Goal: Transaction & Acquisition: Subscribe to service/newsletter

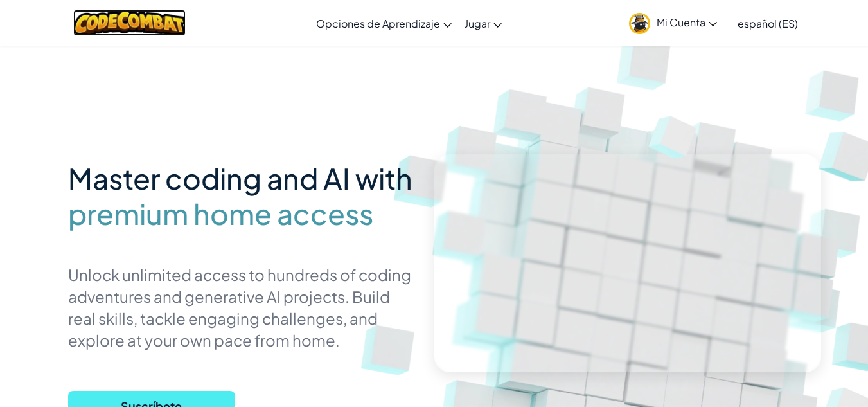
click at [156, 24] on img at bounding box center [129, 23] width 112 height 26
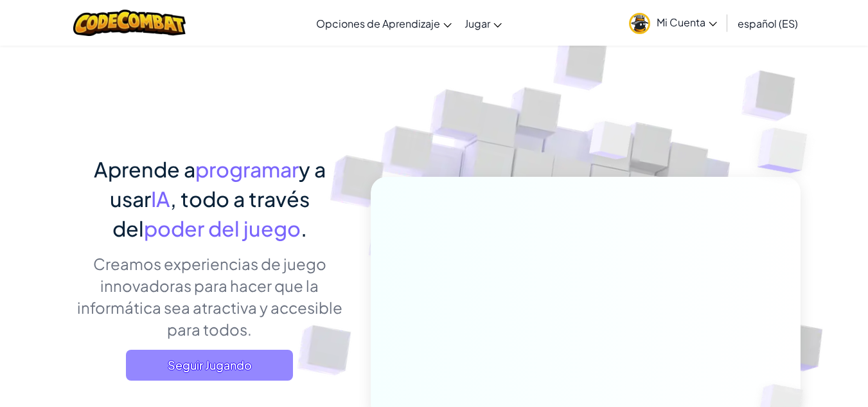
click at [213, 364] on span "Seguir Jugando" at bounding box center [209, 365] width 167 height 31
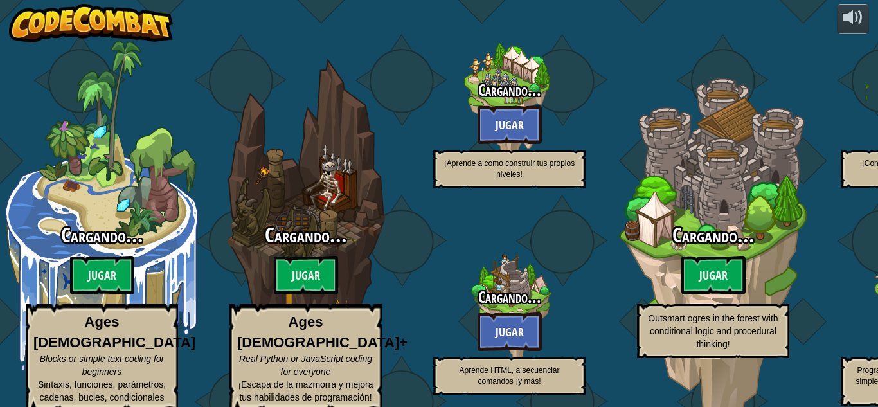
select select "es-ES"
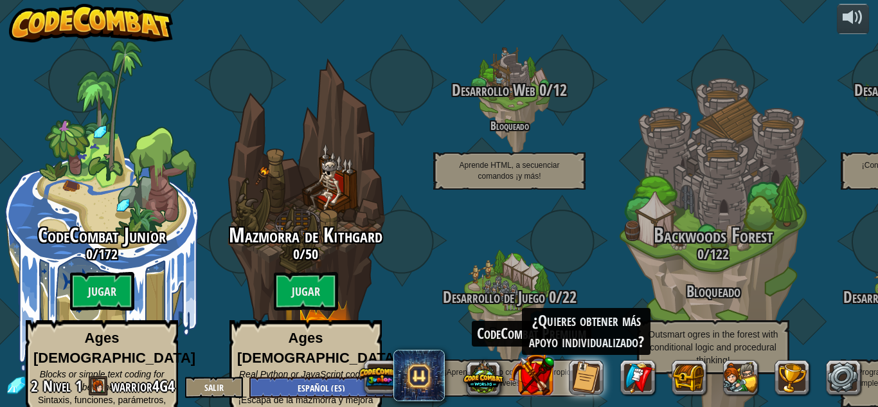
click at [539, 386] on button at bounding box center [531, 374] width 45 height 45
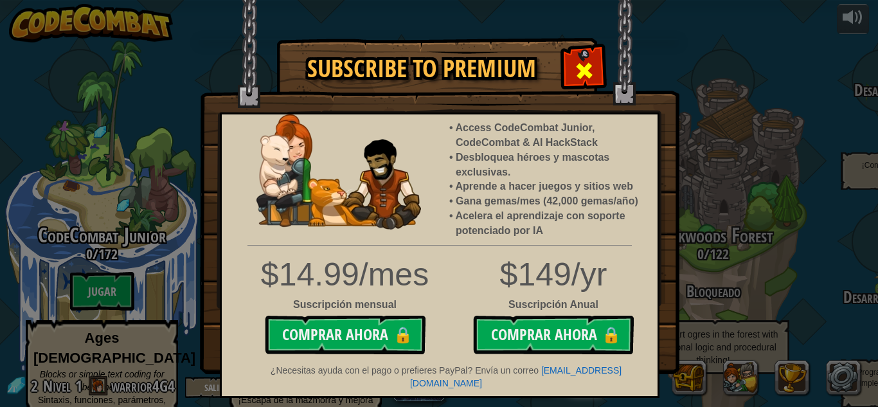
click at [595, 69] on div at bounding box center [584, 69] width 40 height 40
